Goal: Check status: Check status

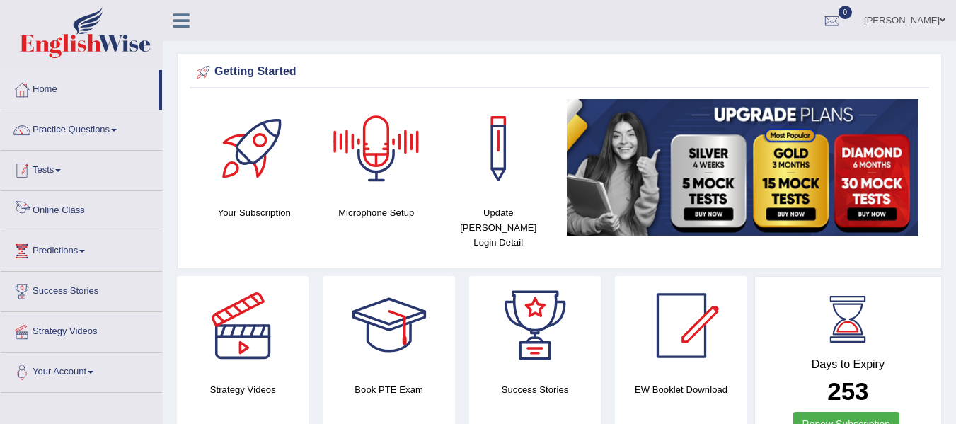
click at [58, 174] on link "Tests" at bounding box center [81, 168] width 161 height 35
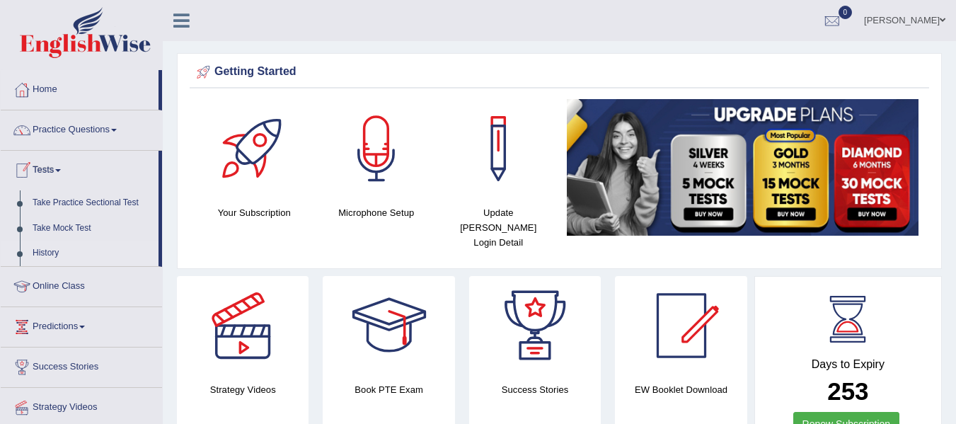
click at [54, 247] on link "History" at bounding box center [92, 253] width 132 height 25
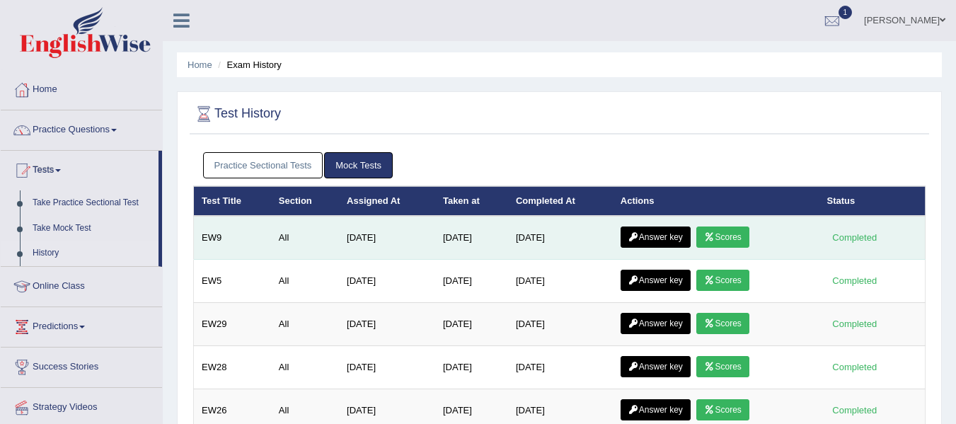
click at [744, 236] on link "Scores" at bounding box center [722, 236] width 52 height 21
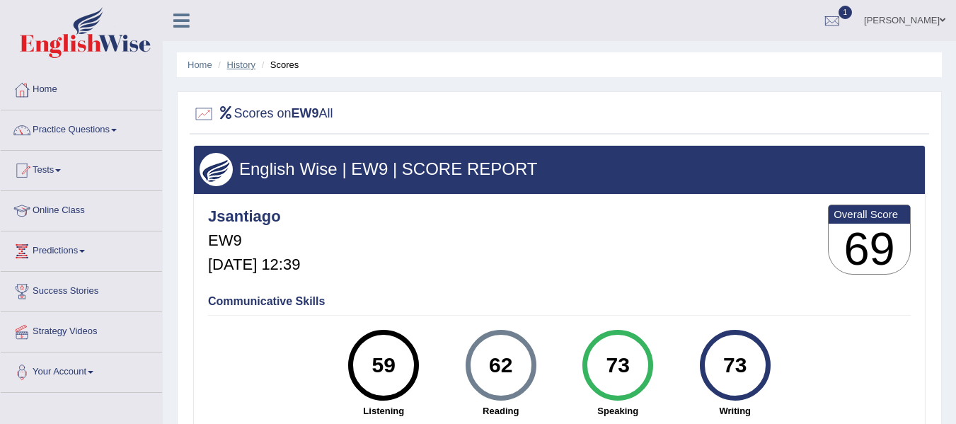
click at [248, 66] on link "History" at bounding box center [241, 64] width 28 height 11
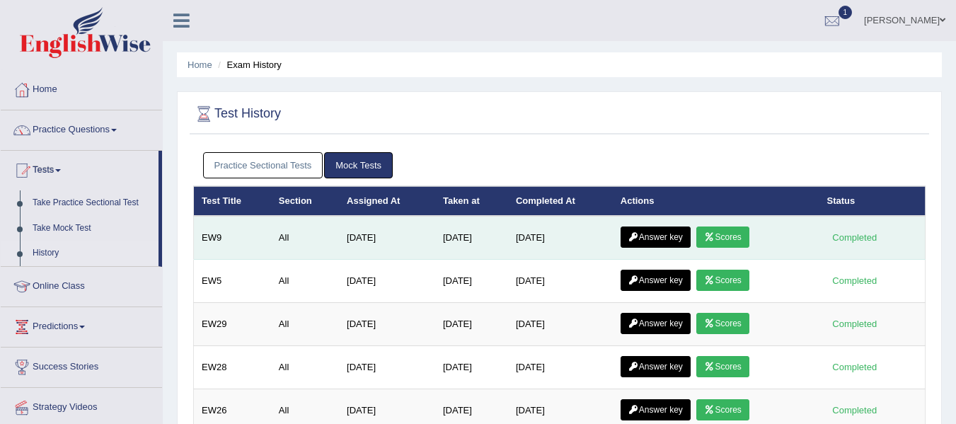
click at [637, 235] on icon at bounding box center [633, 237] width 11 height 8
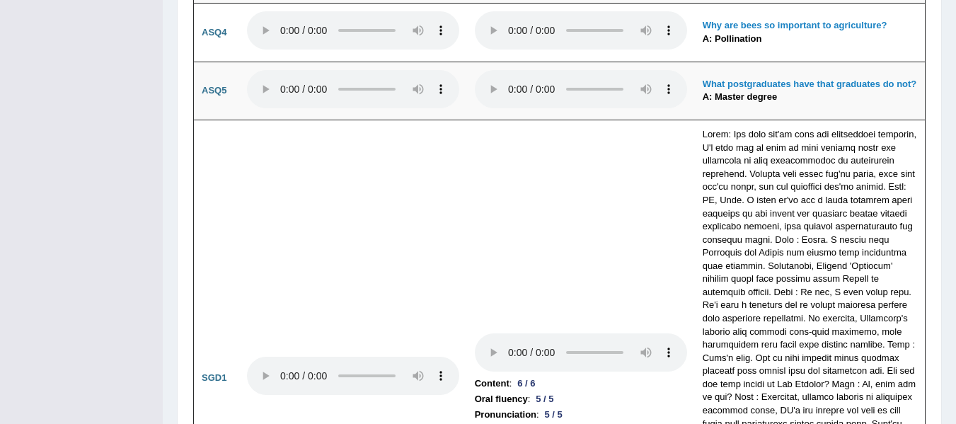
scroll to position [3614, 0]
